Goal: Task Accomplishment & Management: Manage account settings

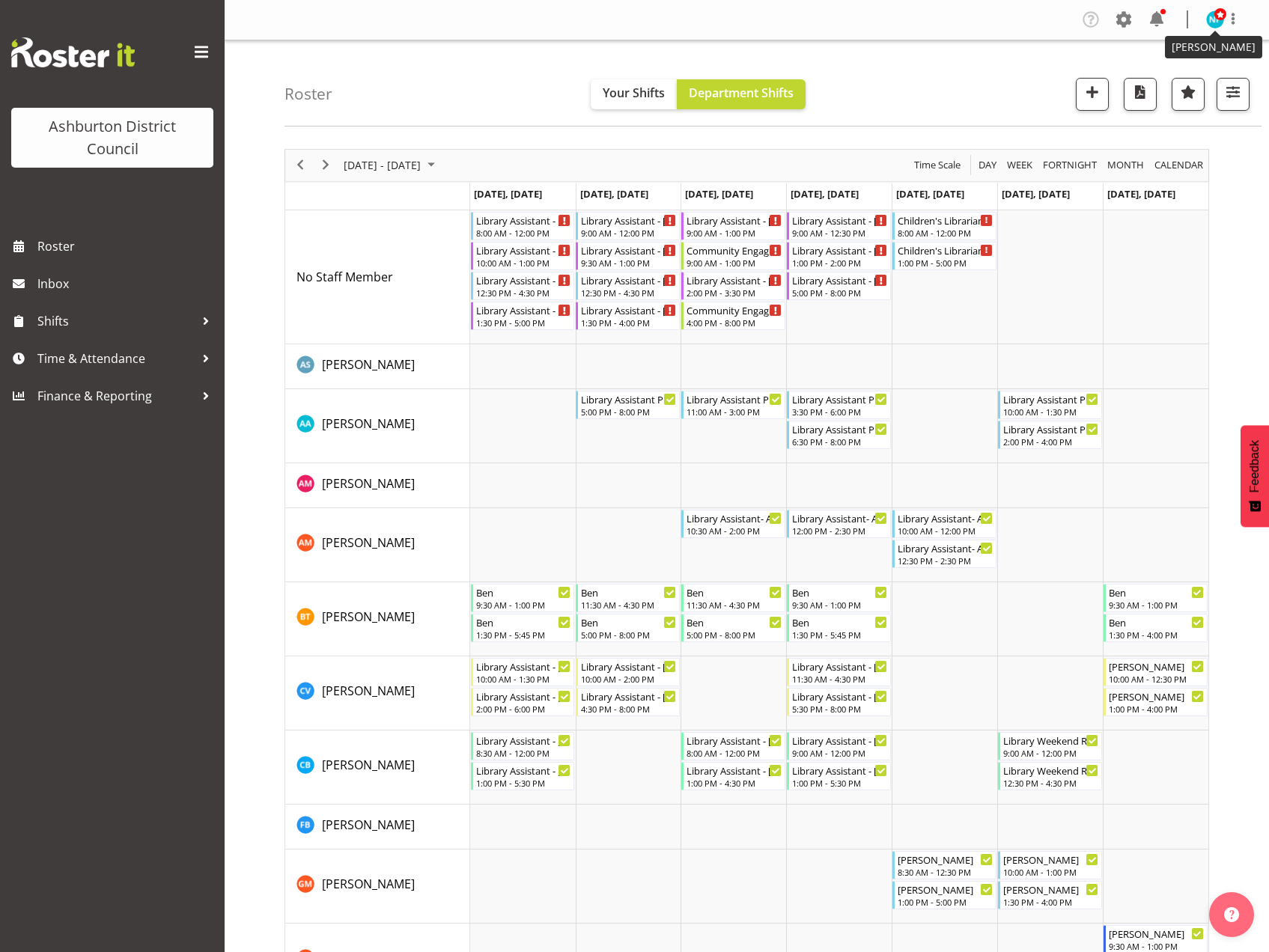
click at [1218, 21] on img at bounding box center [1215, 19] width 18 height 18
click at [1166, 84] on link "Log Out" at bounding box center [1170, 78] width 144 height 27
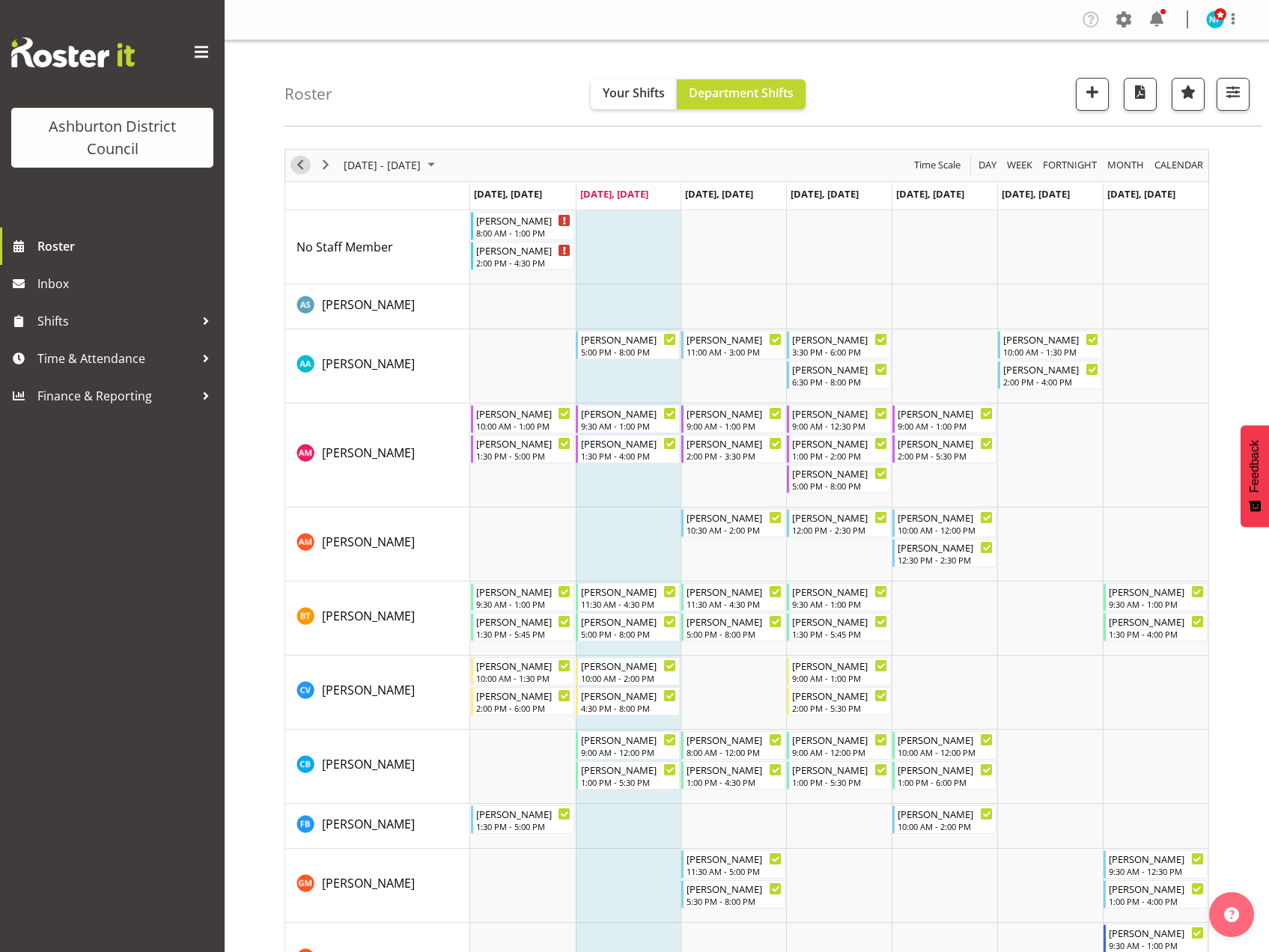
click at [304, 163] on span "Previous" at bounding box center [300, 165] width 18 height 18
